Goal: Transaction & Acquisition: Purchase product/service

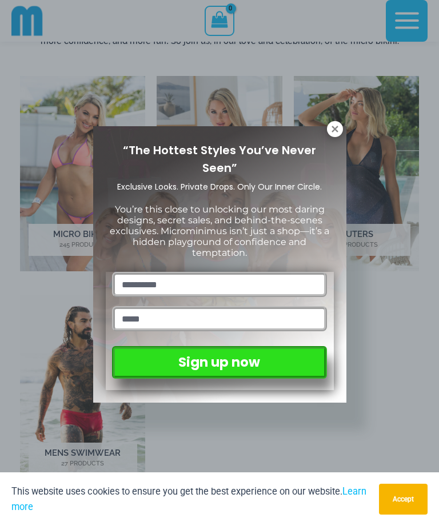
scroll to position [546, 0]
click at [337, 131] on icon at bounding box center [334, 129] width 6 height 6
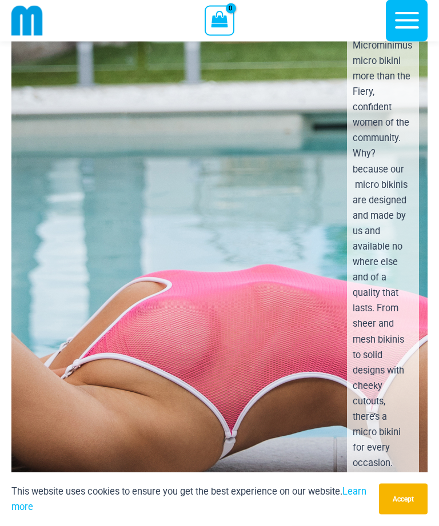
scroll to position [2759, 0]
click at [284, 277] on div "Nobody loves the Microminimus micro bikini more than the Fiery, confident women…" at bounding box center [220, 334] width 436 height 686
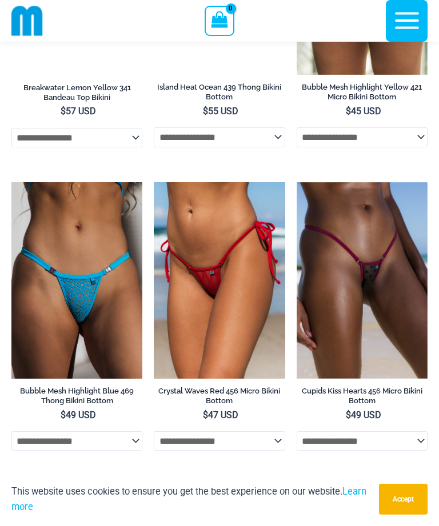
scroll to position [4008, 0]
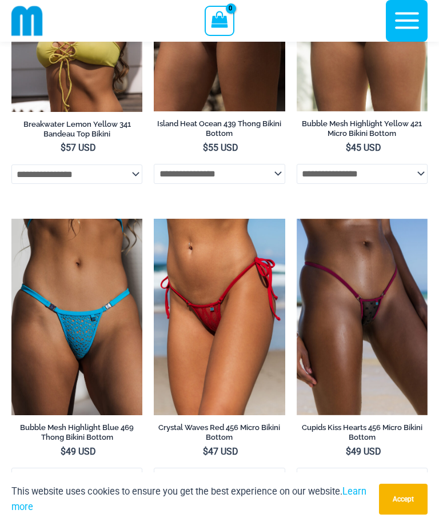
click at [296, 219] on img at bounding box center [296, 219] width 0 height 0
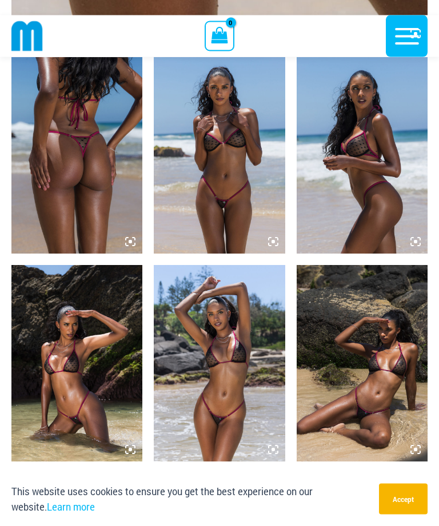
scroll to position [651, 0]
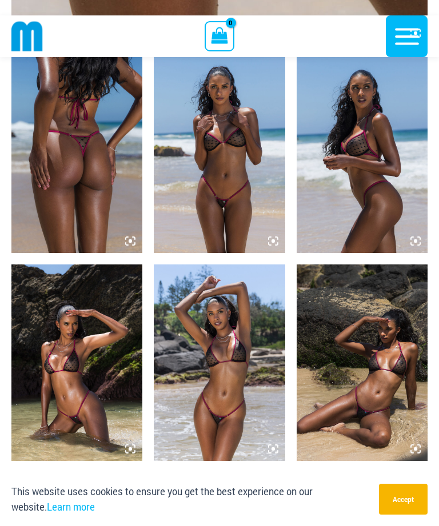
click at [97, 187] on img at bounding box center [76, 155] width 131 height 196
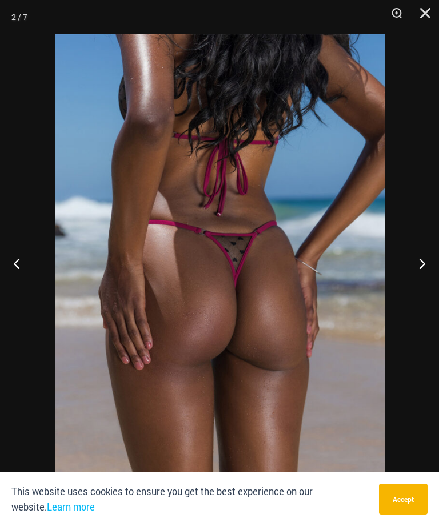
click at [425, 292] on button "Next" at bounding box center [417, 263] width 43 height 57
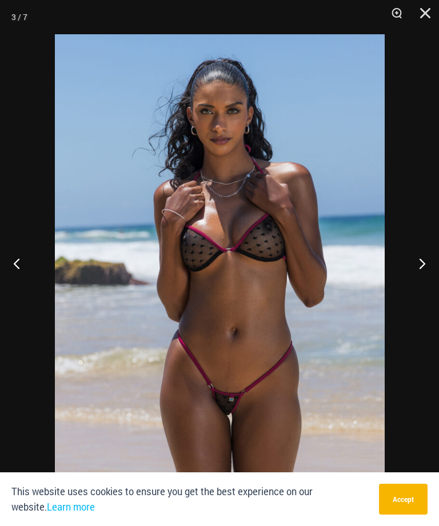
click at [424, 292] on button "Next" at bounding box center [417, 263] width 43 height 57
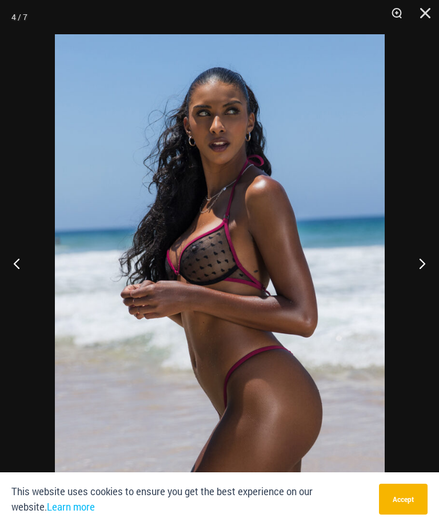
click at [24, 292] on button "Previous" at bounding box center [21, 263] width 43 height 57
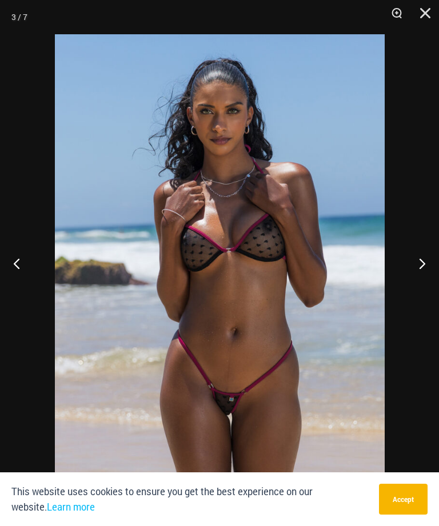
click at [428, 291] on button "Next" at bounding box center [417, 263] width 43 height 57
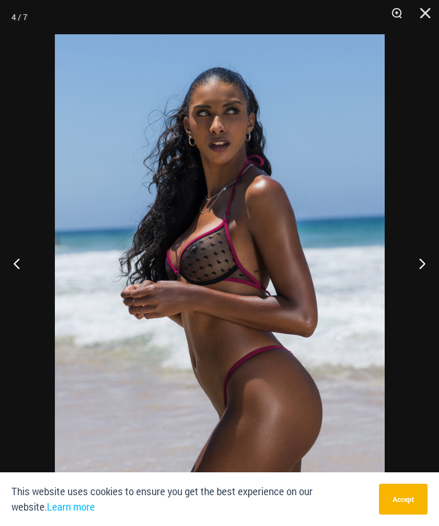
click at [431, 291] on button "Next" at bounding box center [417, 263] width 43 height 57
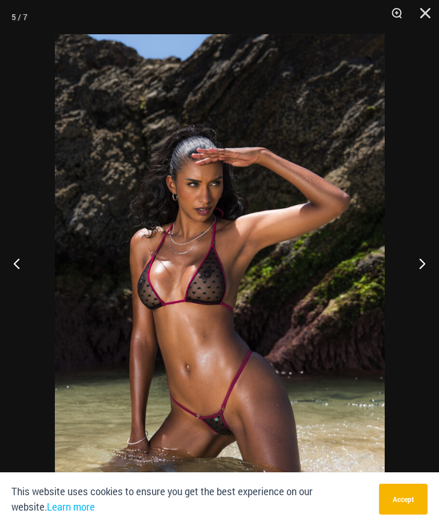
click at [425, 290] on button "Next" at bounding box center [417, 263] width 43 height 57
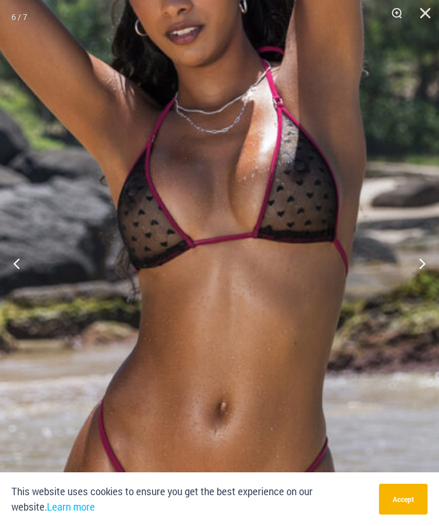
click at [313, 285] on img at bounding box center [193, 245] width 712 height 1068
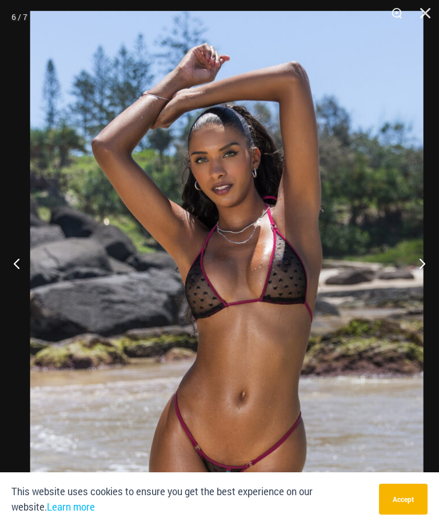
click at [422, 282] on button "Next" at bounding box center [417, 263] width 43 height 57
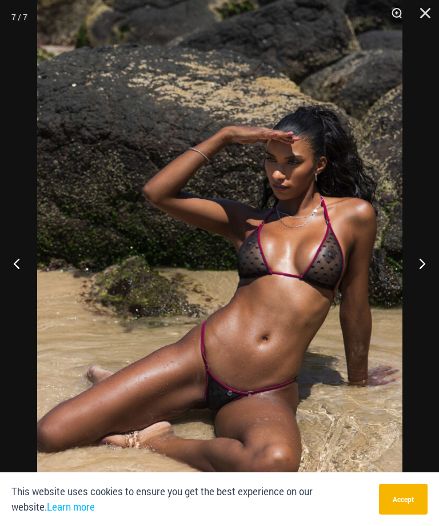
click at [422, 289] on button "Next" at bounding box center [417, 263] width 43 height 57
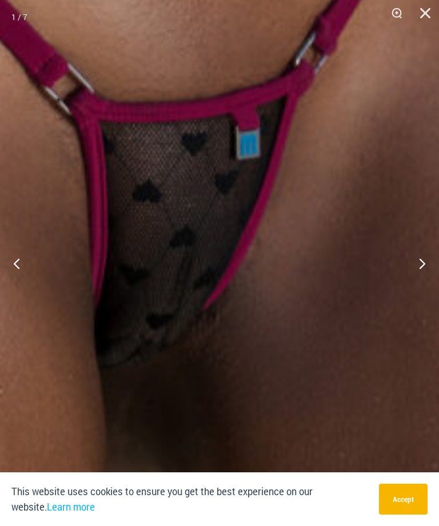
click at [292, 379] on img at bounding box center [99, 279] width 1320 height 1981
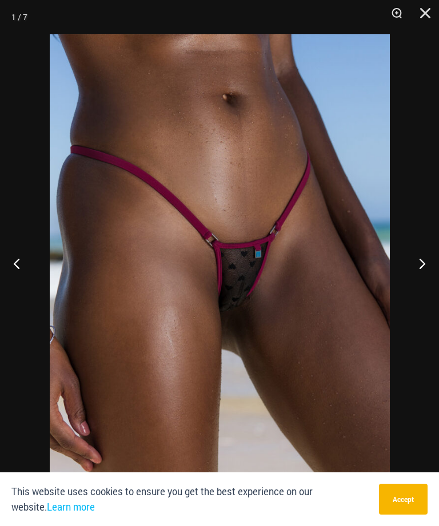
click at [419, 284] on button "Next" at bounding box center [417, 263] width 43 height 57
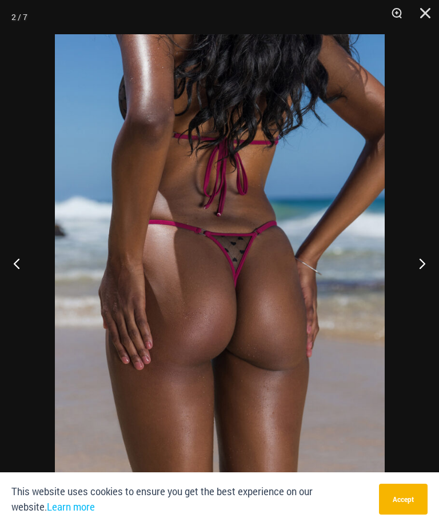
click at [430, 22] on button "Close" at bounding box center [421, 17] width 29 height 34
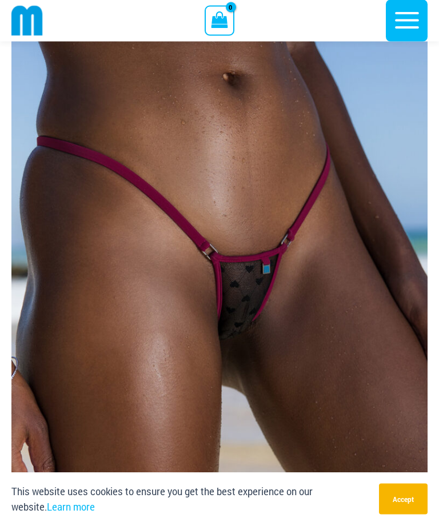
scroll to position [61, 0]
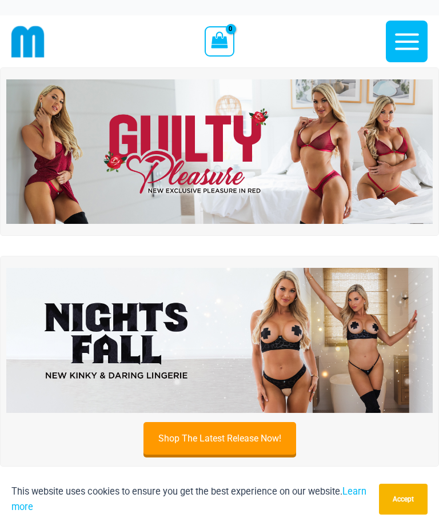
click at [414, 53] on icon "button" at bounding box center [406, 41] width 29 height 29
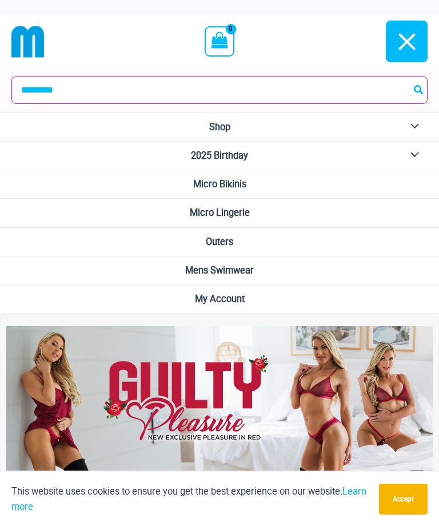
click at [246, 187] on span "Micro Bikinis" at bounding box center [219, 184] width 53 height 11
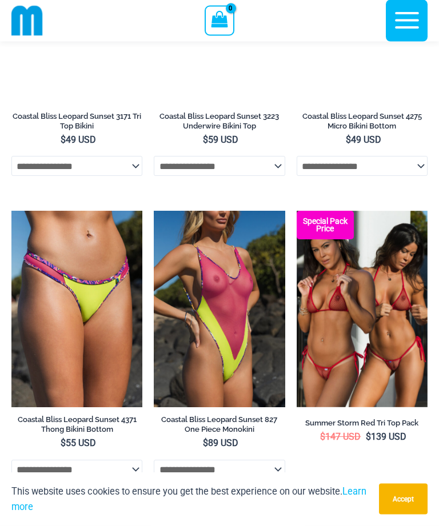
scroll to position [2317, 0]
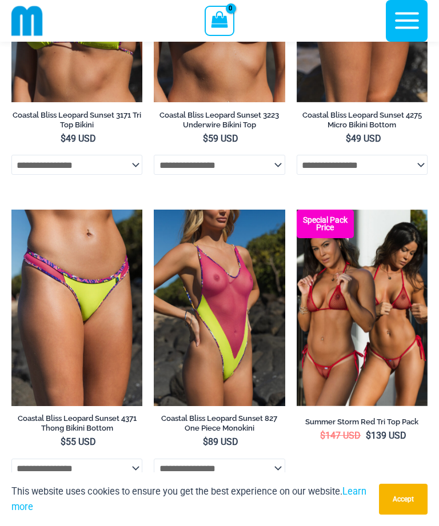
click at [296, 210] on img at bounding box center [296, 210] width 0 height 0
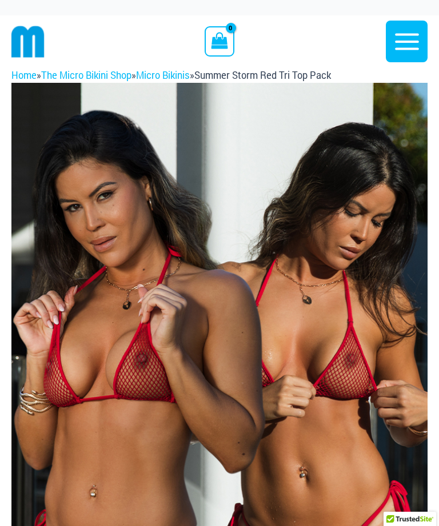
click at [289, 373] on img at bounding box center [219, 395] width 416 height 624
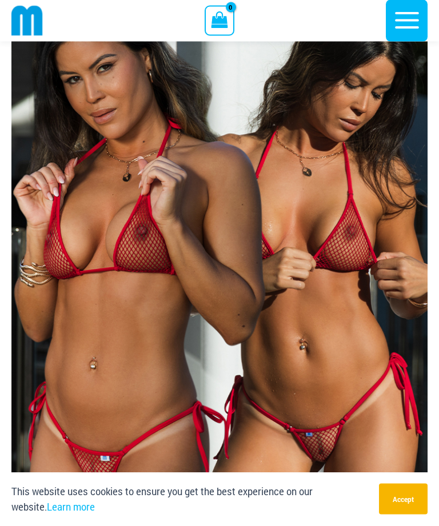
scroll to position [118, 0]
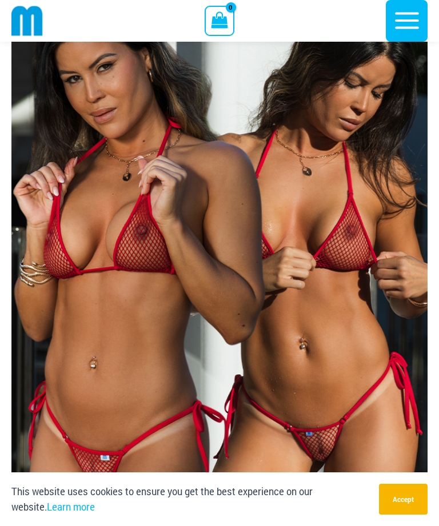
click at [280, 334] on img at bounding box center [219, 266] width 416 height 624
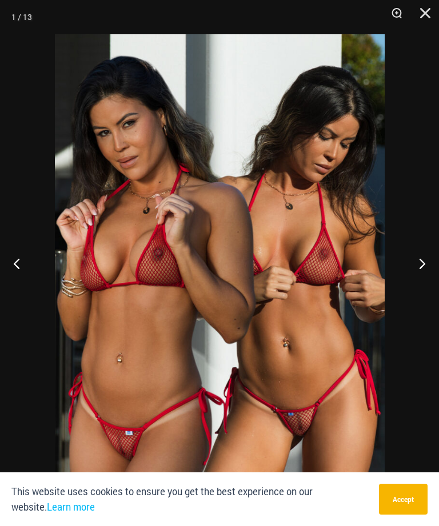
click at [424, 285] on button "Next" at bounding box center [417, 263] width 43 height 57
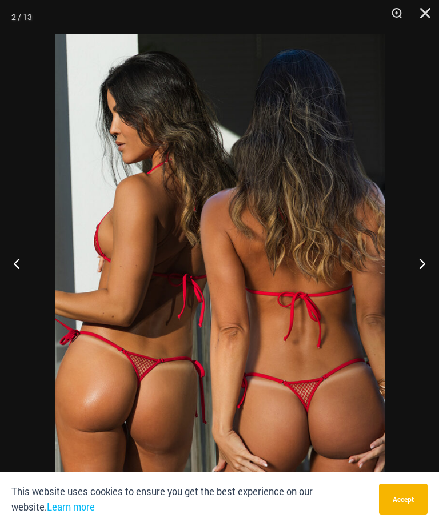
click at [433, 287] on button "Next" at bounding box center [417, 263] width 43 height 57
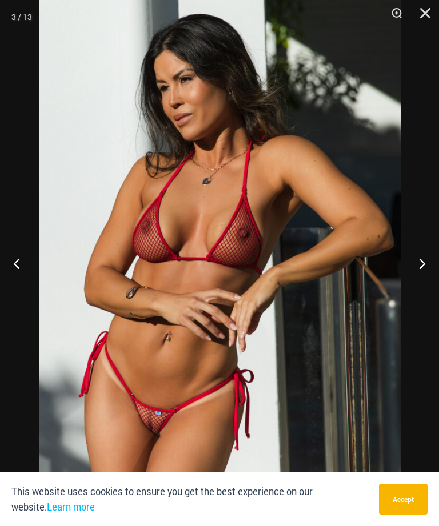
click at [423, 287] on button "Next" at bounding box center [417, 263] width 43 height 57
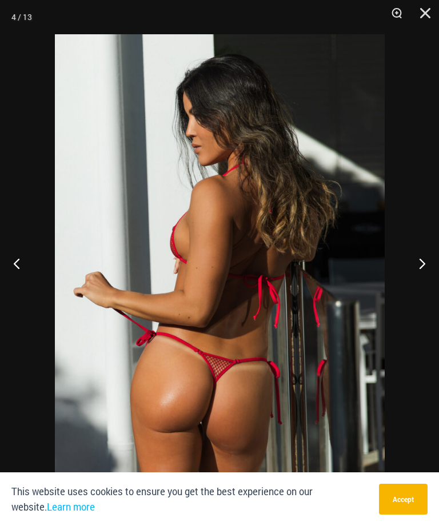
click at [423, 288] on button "Next" at bounding box center [417, 263] width 43 height 57
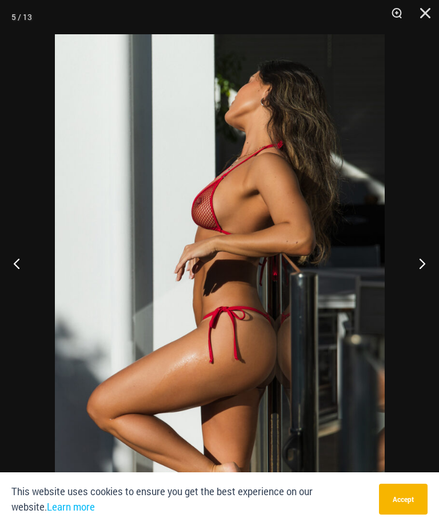
click at [423, 292] on button "Next" at bounding box center [417, 263] width 43 height 57
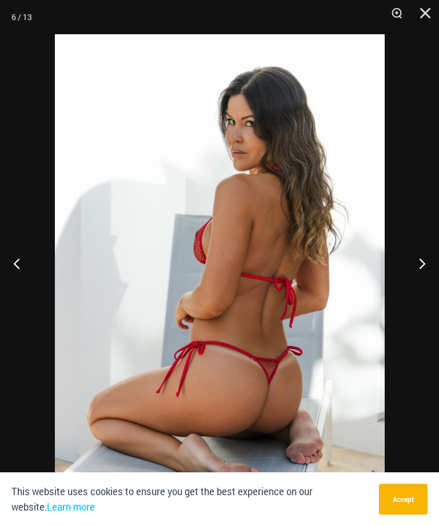
click at [420, 291] on button "Next" at bounding box center [417, 263] width 43 height 57
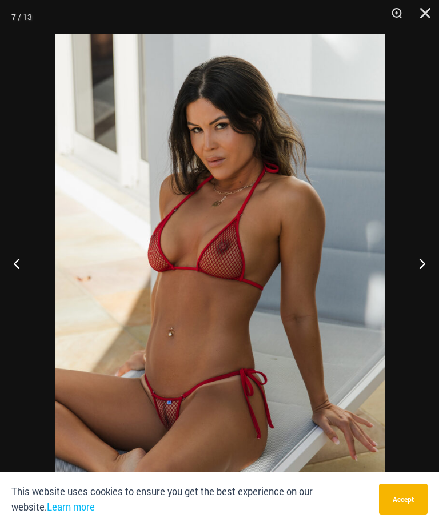
click at [431, 287] on button "Next" at bounding box center [417, 263] width 43 height 57
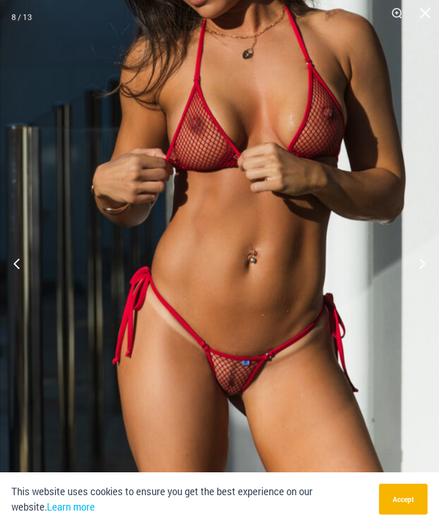
click at [19, 271] on button "Previous" at bounding box center [21, 263] width 43 height 57
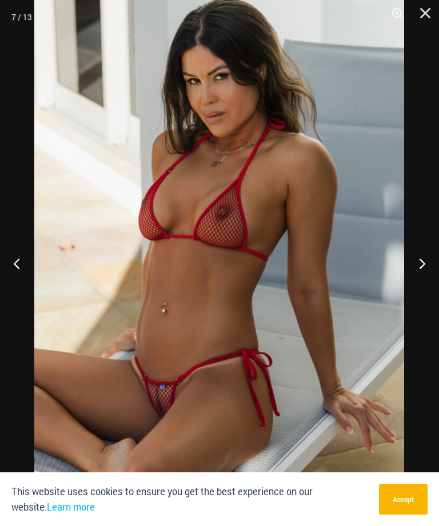
click at [27, 275] on button "Previous" at bounding box center [21, 263] width 43 height 57
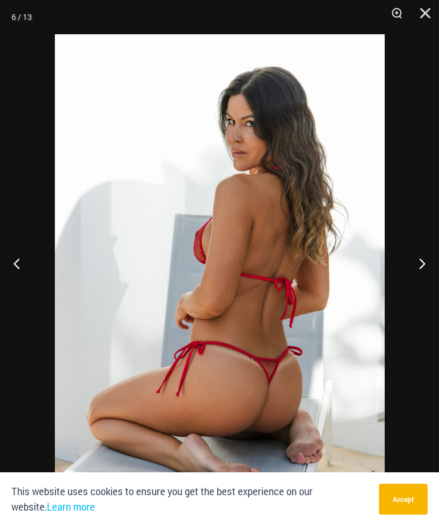
click at [424, 277] on button "Next" at bounding box center [417, 263] width 43 height 57
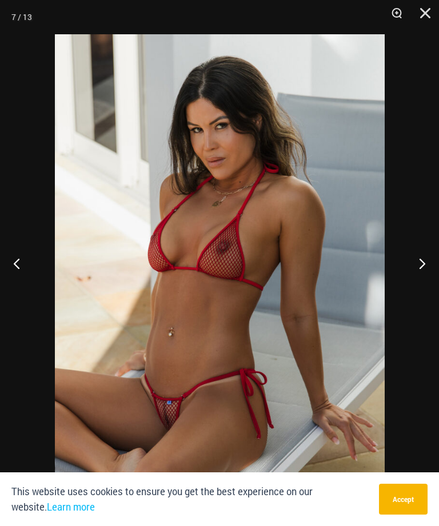
click at [424, 283] on button "Next" at bounding box center [417, 263] width 43 height 57
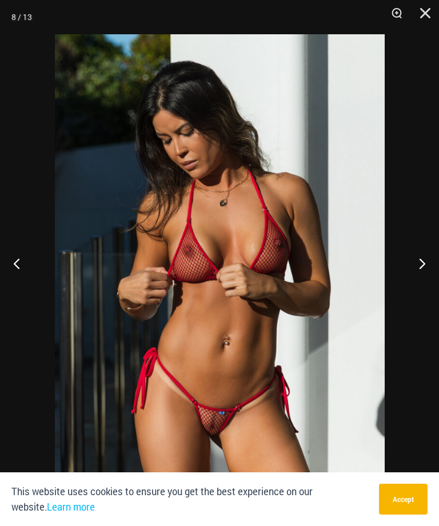
click at [424, 282] on button "Next" at bounding box center [417, 263] width 43 height 57
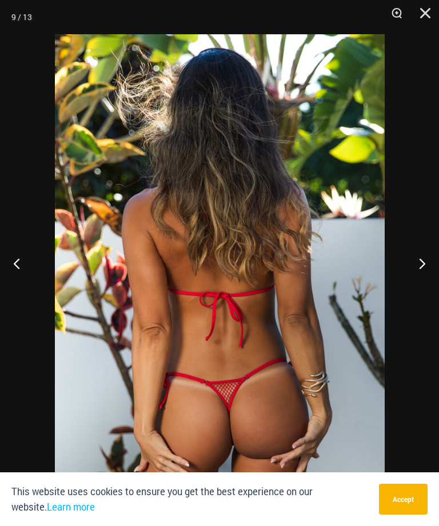
click at [421, 286] on button "Next" at bounding box center [417, 263] width 43 height 57
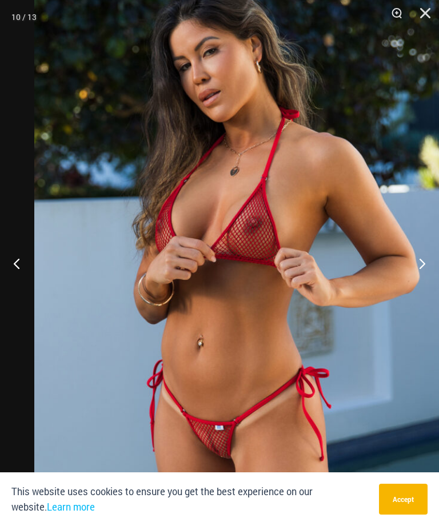
click at [422, 282] on button "Next" at bounding box center [417, 263] width 43 height 57
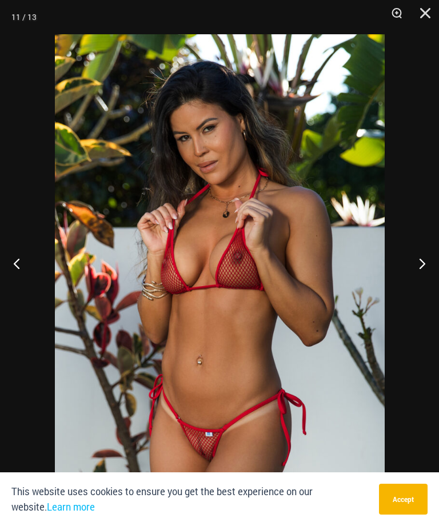
click at [425, 279] on button "Next" at bounding box center [417, 263] width 43 height 57
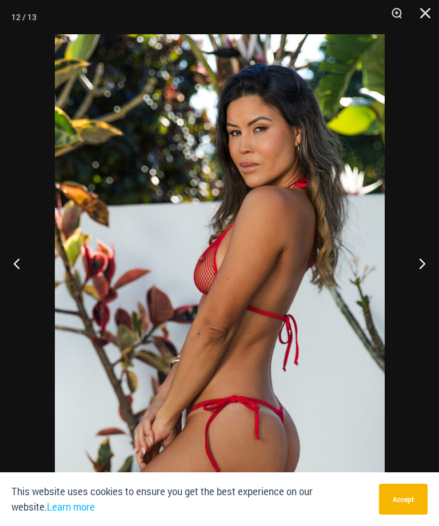
click at [421, 284] on button "Next" at bounding box center [417, 263] width 43 height 57
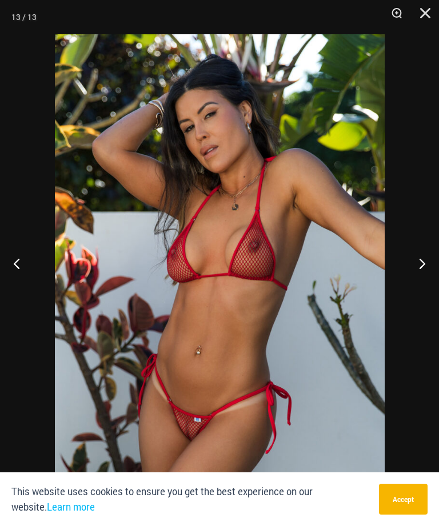
click at [423, 282] on button "Next" at bounding box center [417, 263] width 43 height 57
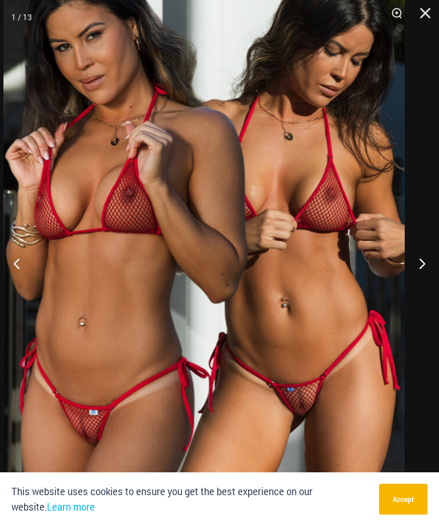
click at [424, 284] on button "Next" at bounding box center [417, 263] width 43 height 57
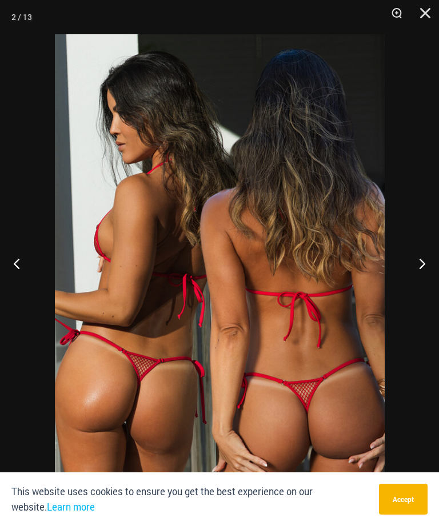
click at [424, 280] on button "Next" at bounding box center [417, 263] width 43 height 57
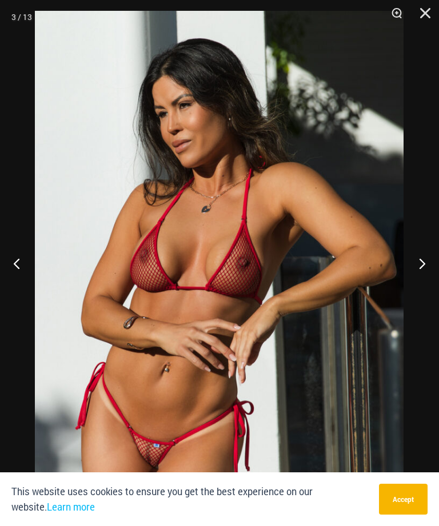
click at [422, 282] on button "Next" at bounding box center [417, 263] width 43 height 57
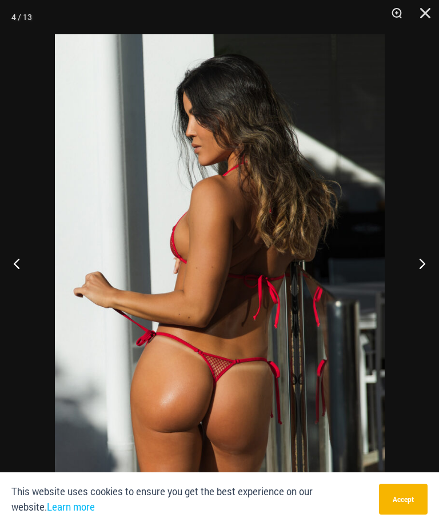
click at [419, 287] on button "Next" at bounding box center [417, 263] width 43 height 57
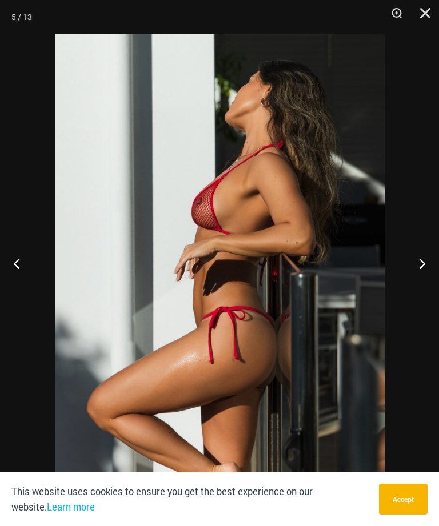
click at [416, 292] on button "Next" at bounding box center [417, 263] width 43 height 57
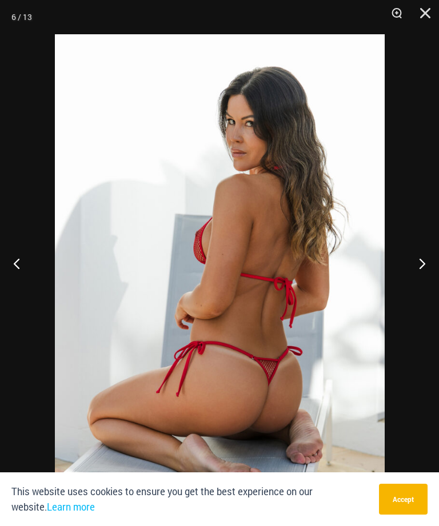
click at [419, 289] on button "Next" at bounding box center [417, 263] width 43 height 57
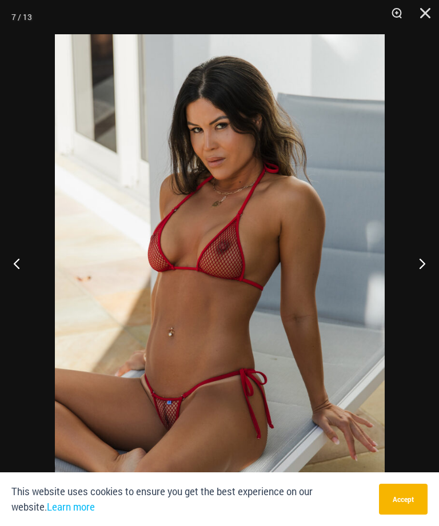
click at [423, 289] on button "Next" at bounding box center [417, 263] width 43 height 57
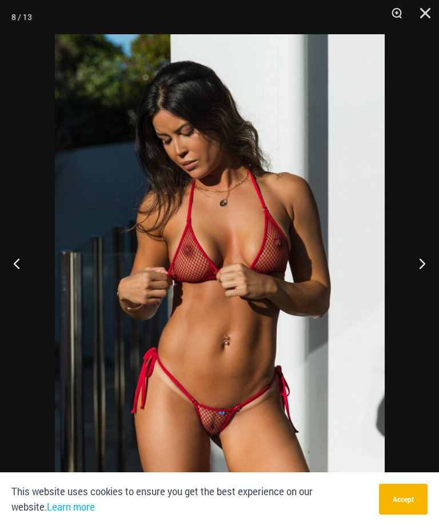
click at [423, 279] on button "Next" at bounding box center [417, 263] width 43 height 57
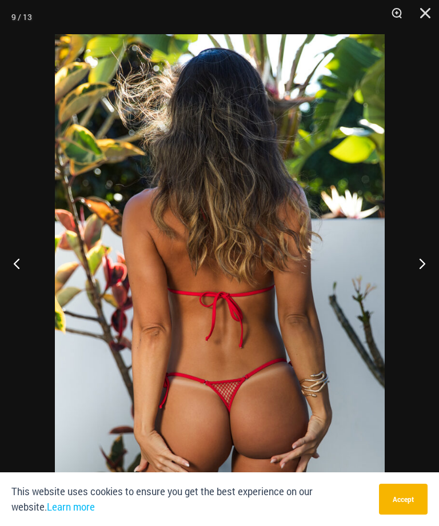
click at [428, 288] on button "Next" at bounding box center [417, 263] width 43 height 57
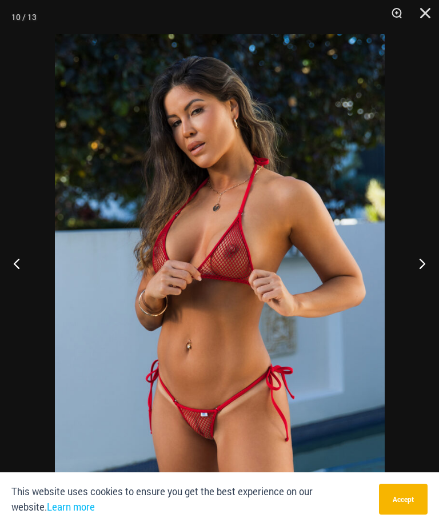
click at [419, 279] on button "Next" at bounding box center [417, 263] width 43 height 57
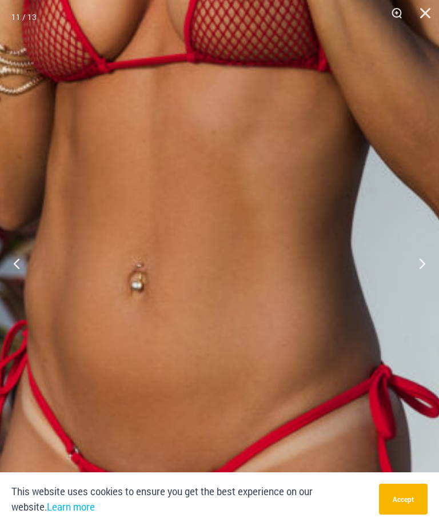
click at [237, 396] on img at bounding box center [197, 44] width 980 height 1470
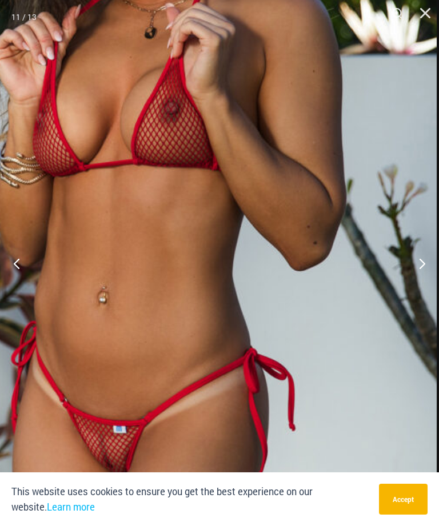
click at [370, 392] on img at bounding box center [139, 153] width 594 height 891
click at [423, 271] on img at bounding box center [139, 153] width 594 height 891
click at [431, 284] on button "Next" at bounding box center [417, 263] width 43 height 57
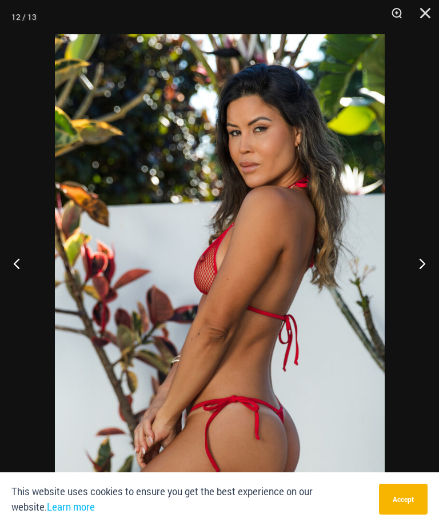
click at [414, 292] on button "Next" at bounding box center [417, 263] width 43 height 57
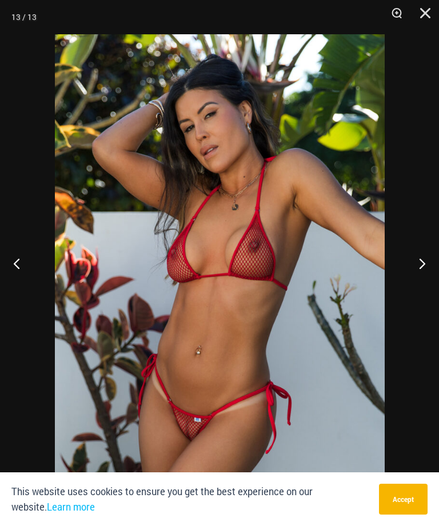
click at [415, 292] on button "Next" at bounding box center [417, 263] width 43 height 57
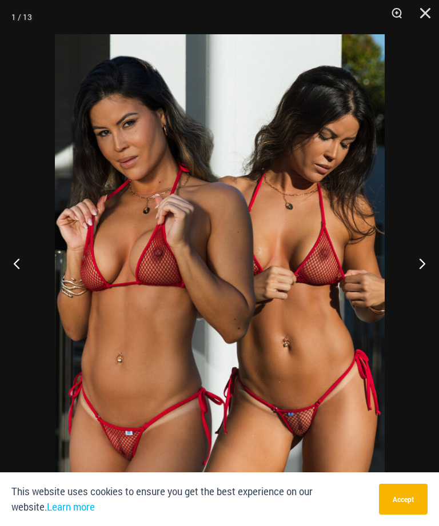
click at [423, 292] on button "Next" at bounding box center [417, 263] width 43 height 57
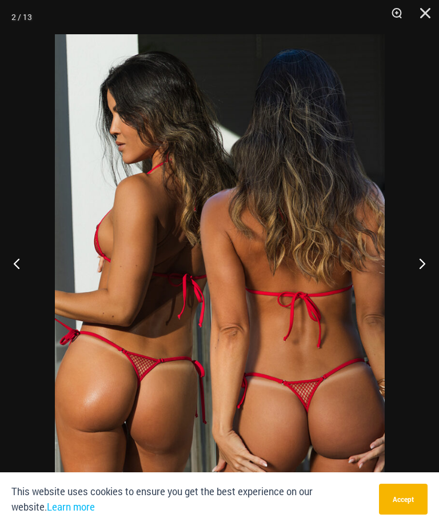
click at [421, 292] on button "Next" at bounding box center [417, 263] width 43 height 57
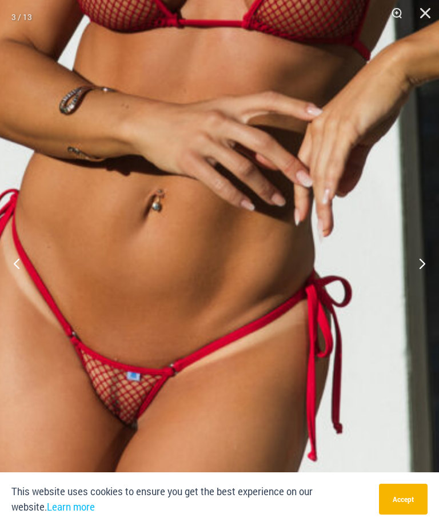
click at [286, 369] on img at bounding box center [274, 21] width 826 height 1239
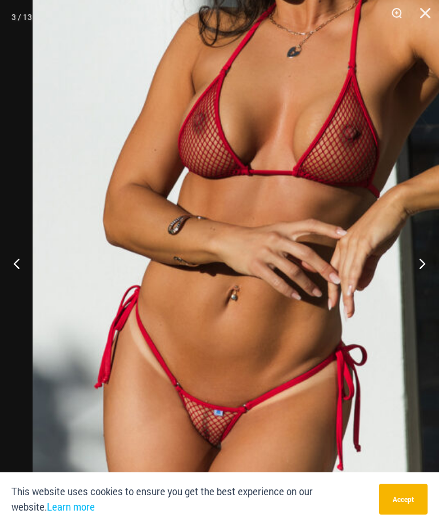
click at [432, 22] on button "Close" at bounding box center [421, 17] width 29 height 34
